Goal: Transaction & Acquisition: Purchase product/service

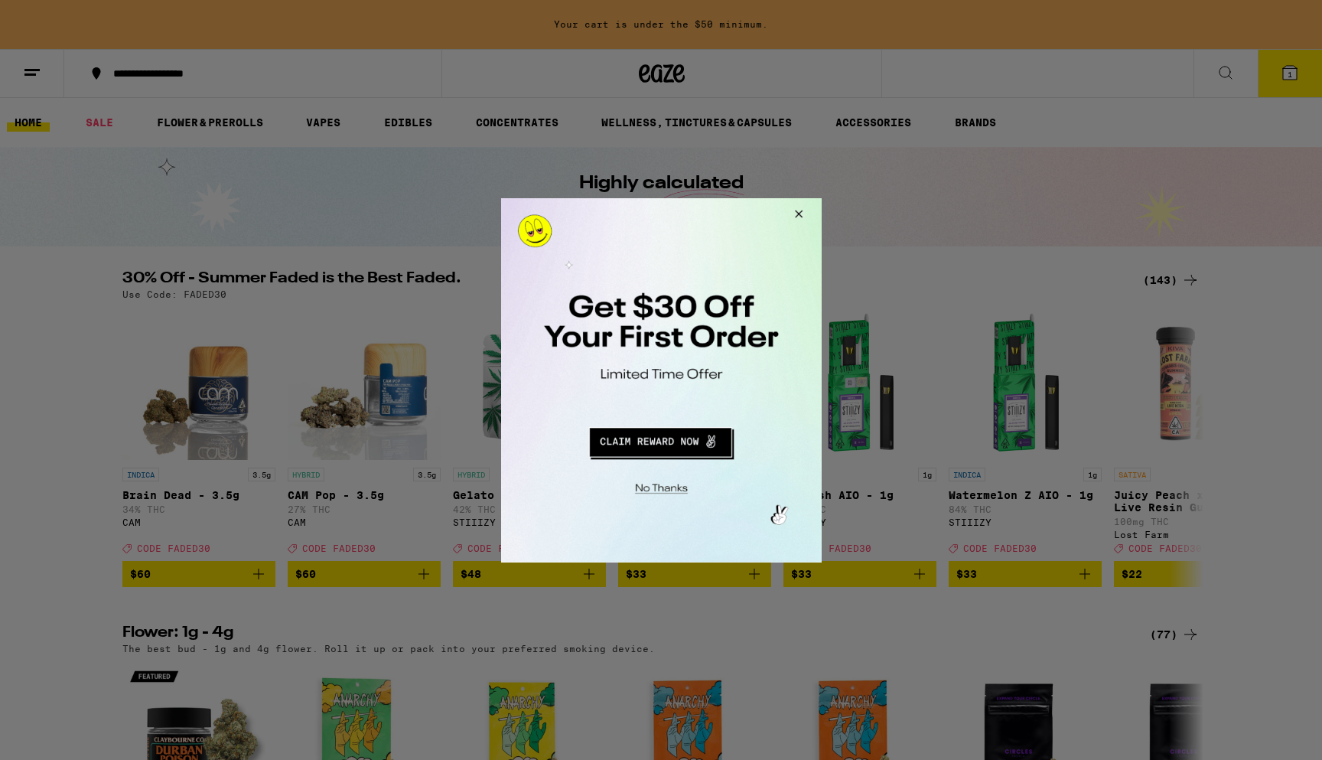
click at [801, 211] on button "Close Modal" at bounding box center [795, 215] width 41 height 37
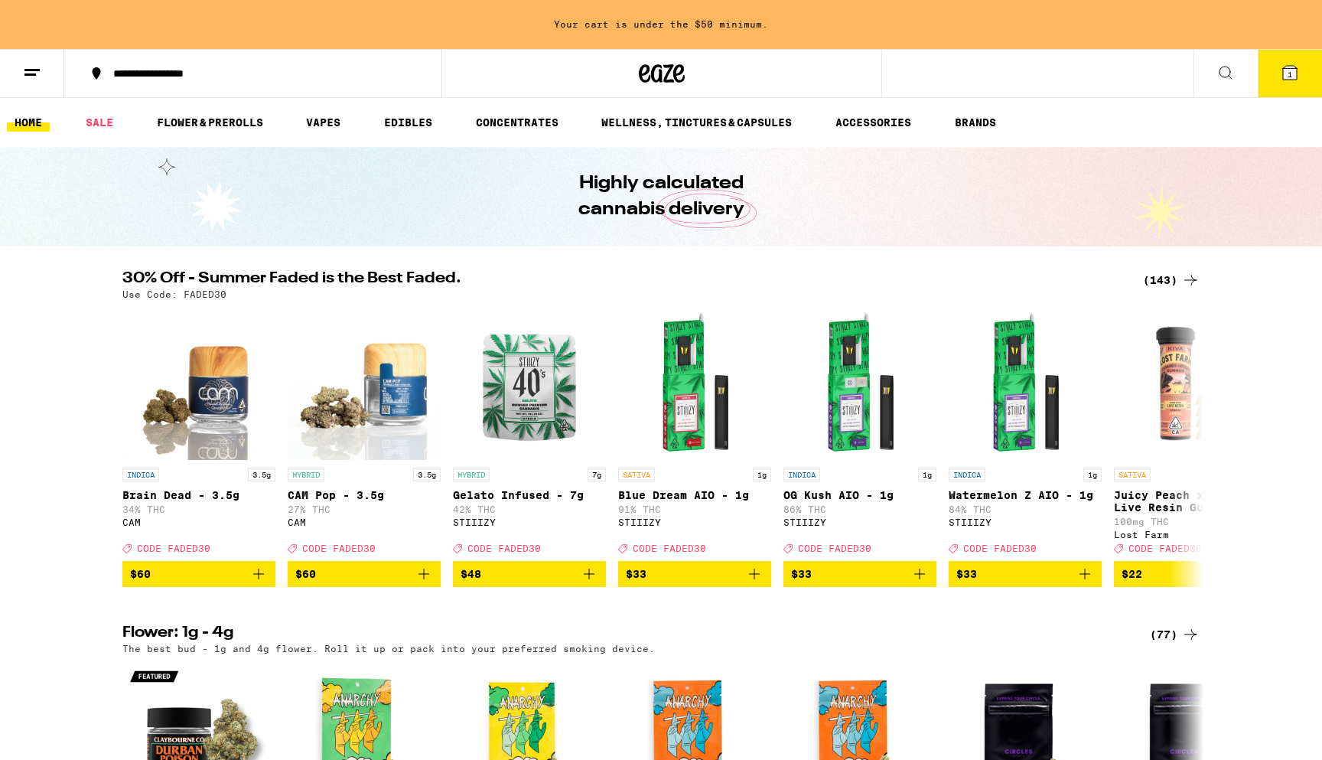
click at [1166, 283] on div "(143)" at bounding box center [1171, 280] width 57 height 18
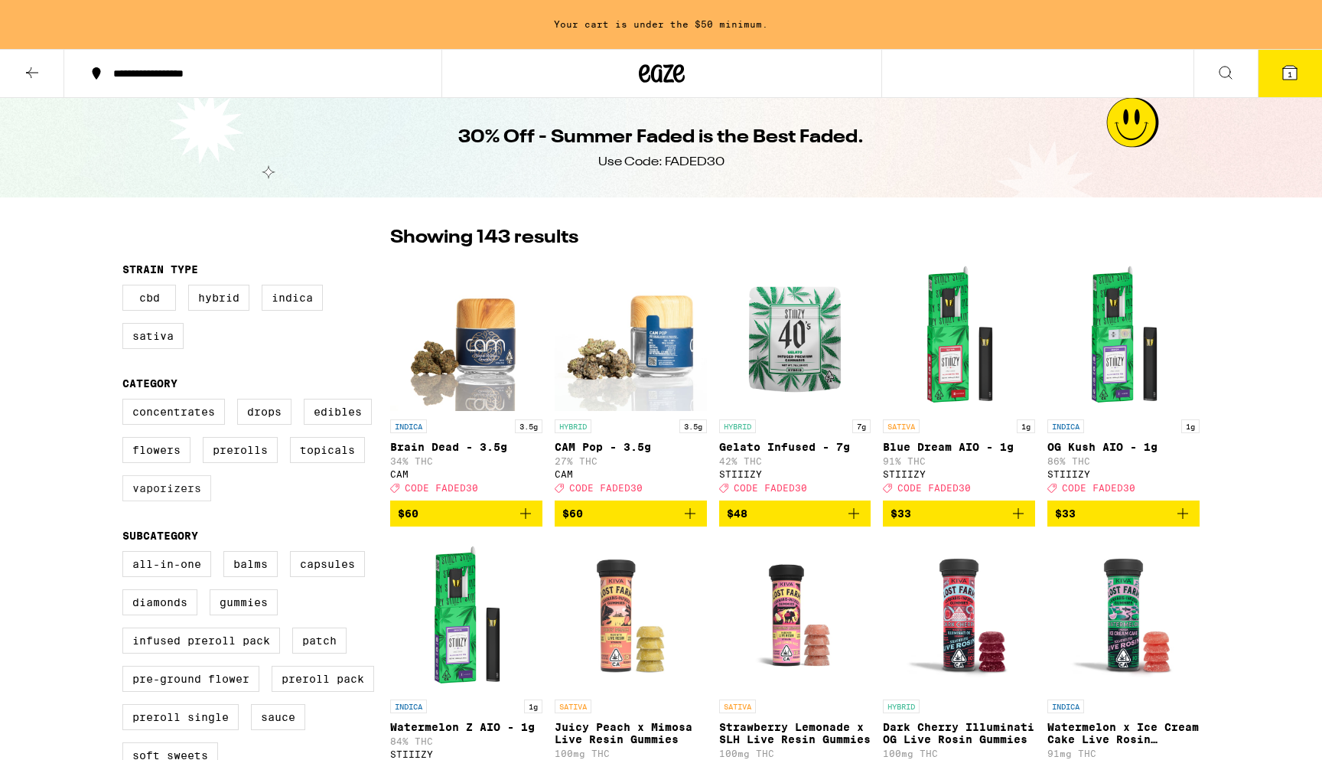
click at [177, 494] on label "Vaporizers" at bounding box center [166, 488] width 89 height 26
click at [126, 402] on input "Vaporizers" at bounding box center [126, 401] width 1 height 1
checkbox input "true"
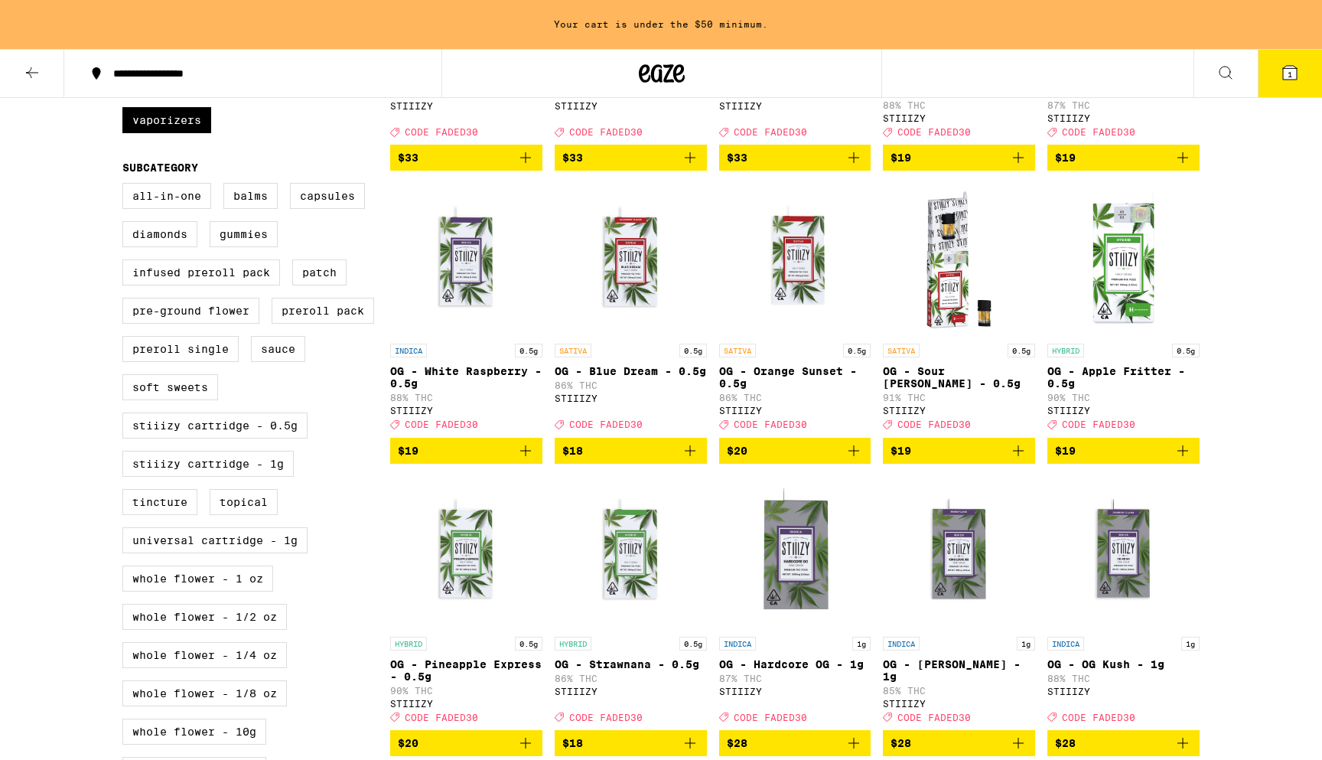
scroll to position [360, 0]
